Goal: Task Accomplishment & Management: Manage account settings

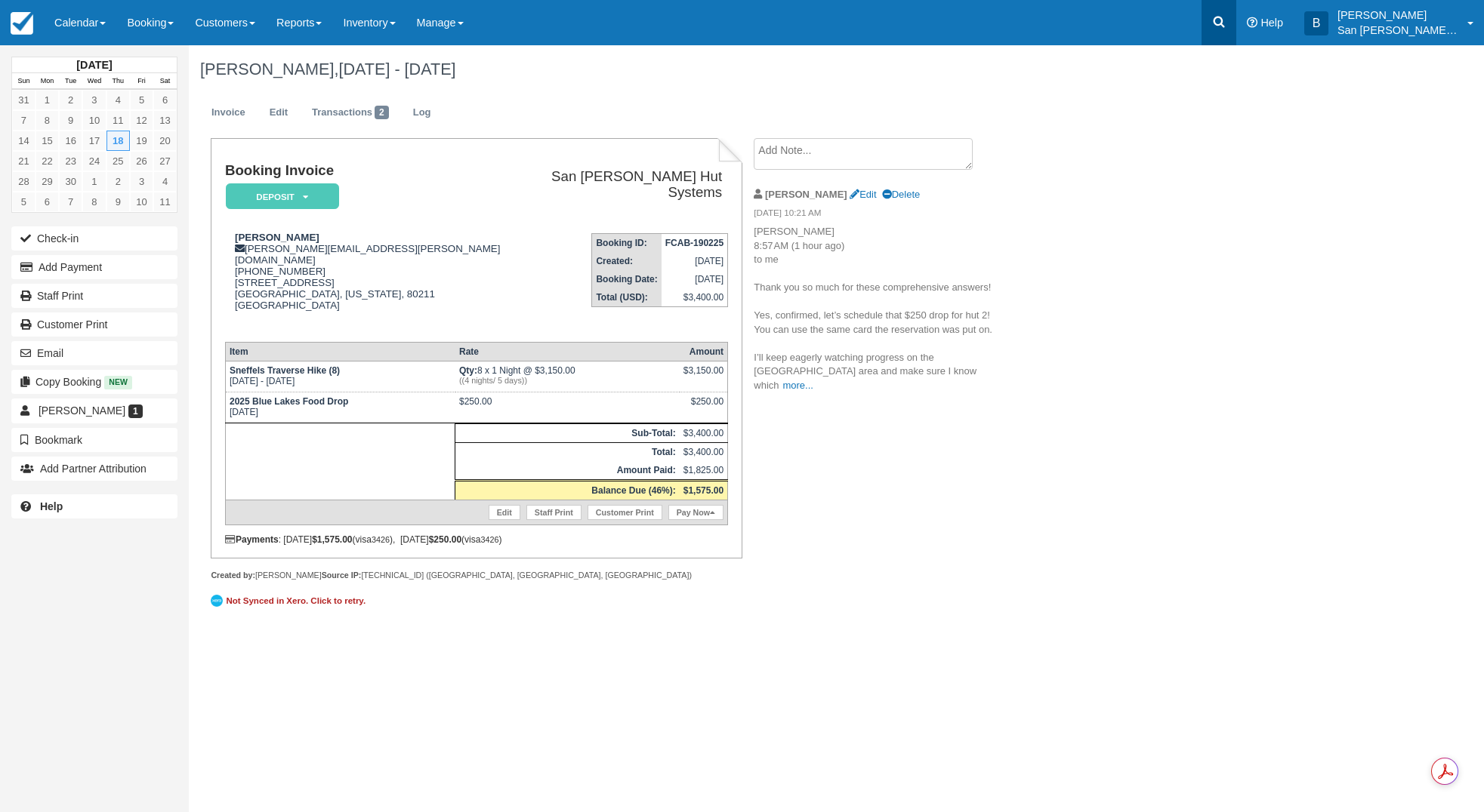
click at [1237, 22] on link at bounding box center [1218, 23] width 34 height 45
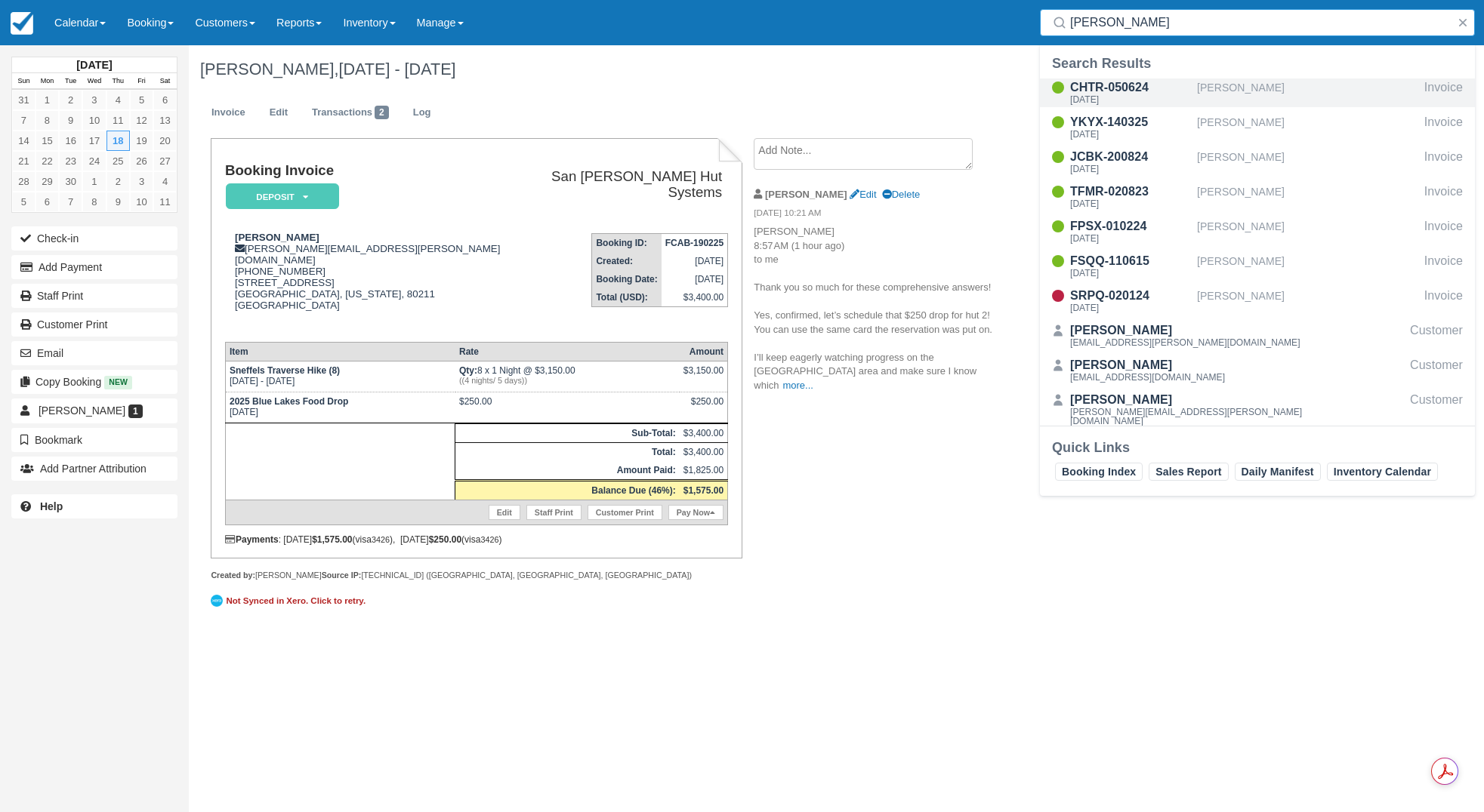
type input "[PERSON_NAME]"
click at [1125, 82] on div "CHTR-050624" at bounding box center [1130, 88] width 121 height 18
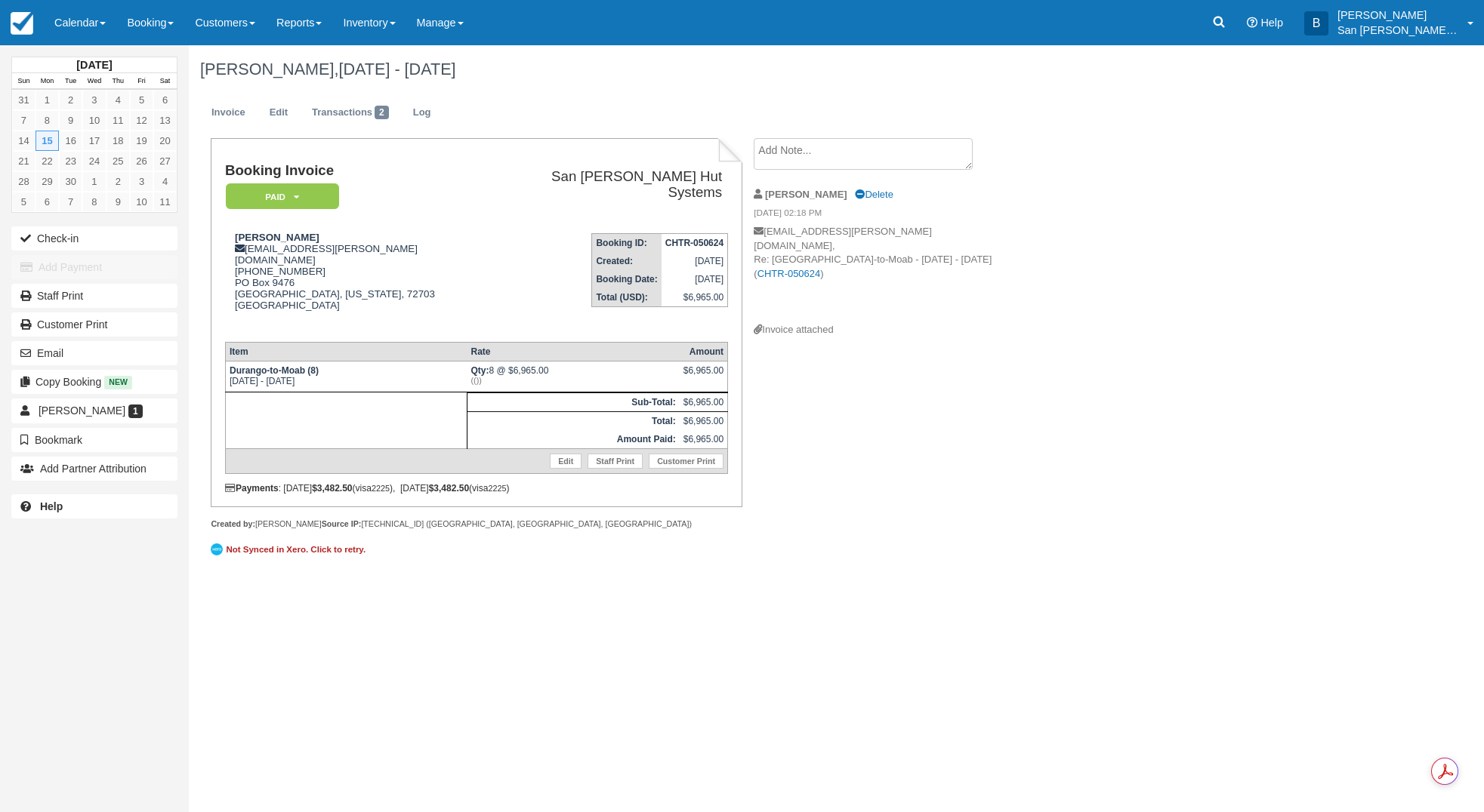
click at [816, 156] on textarea at bounding box center [863, 153] width 219 height 32
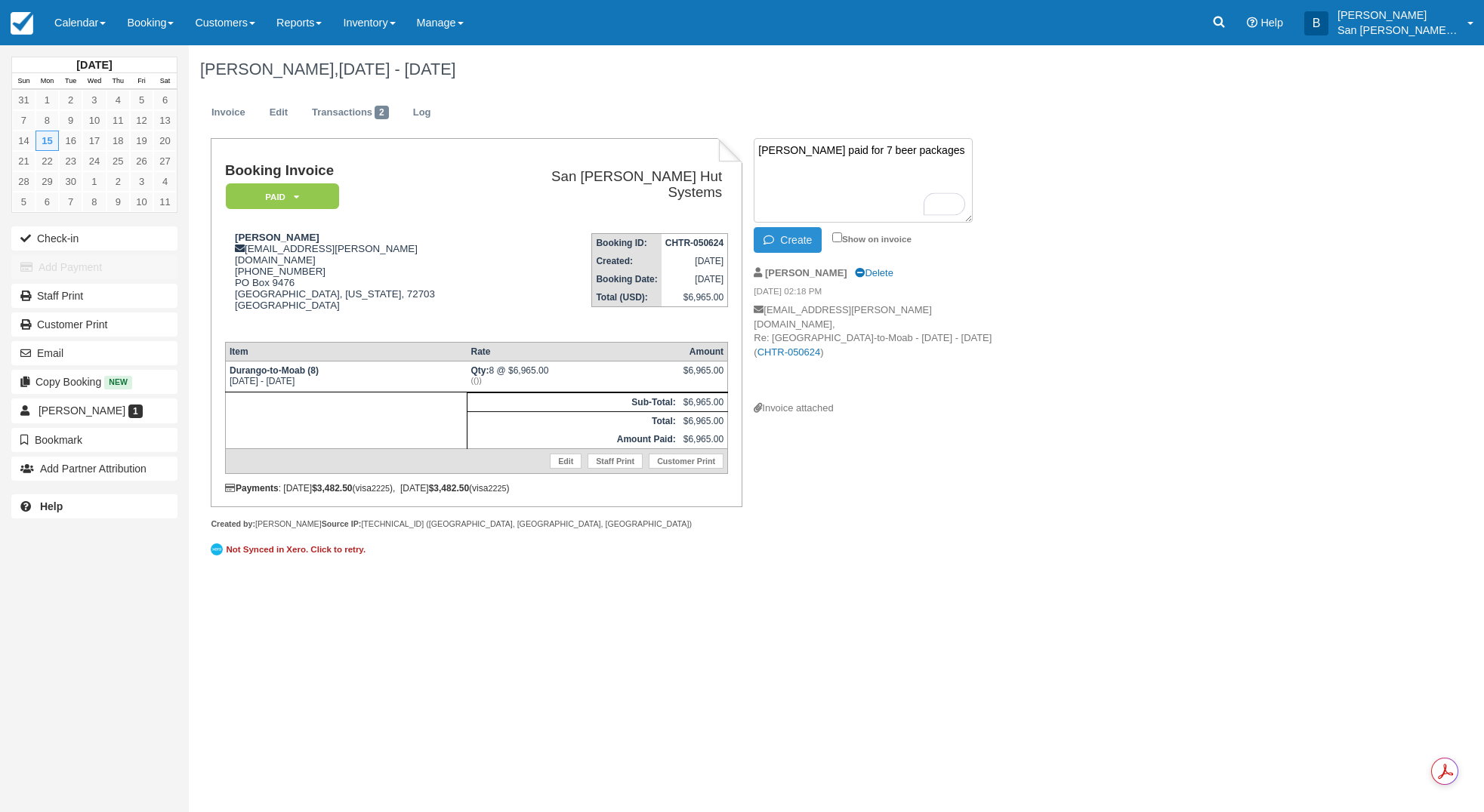
type textarea "[PERSON_NAME] paid for 7 beer packages"
click at [803, 242] on button "Create" at bounding box center [787, 240] width 68 height 25
